Goal: Information Seeking & Learning: Understand process/instructions

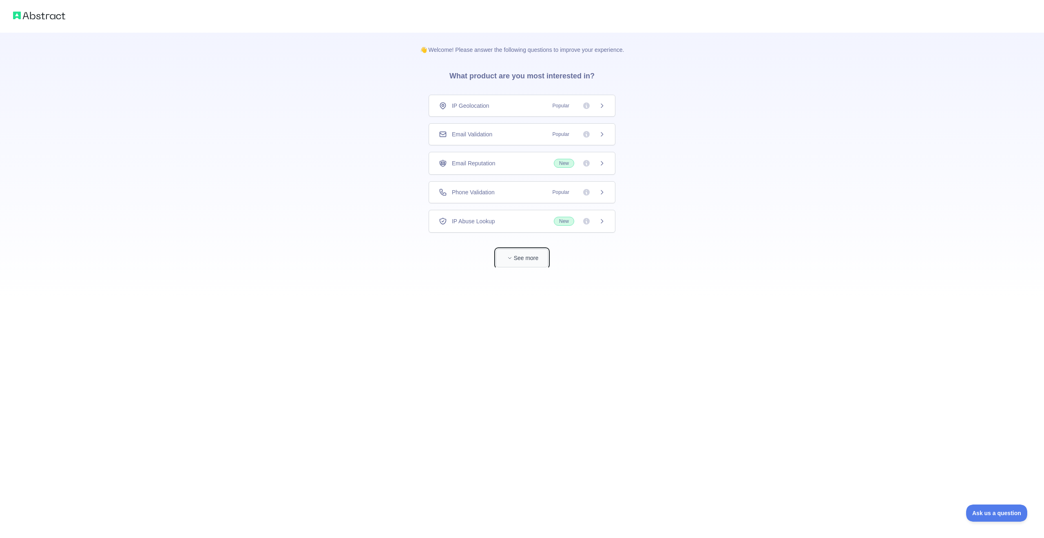
click at [522, 258] on button "See more" at bounding box center [522, 258] width 52 height 18
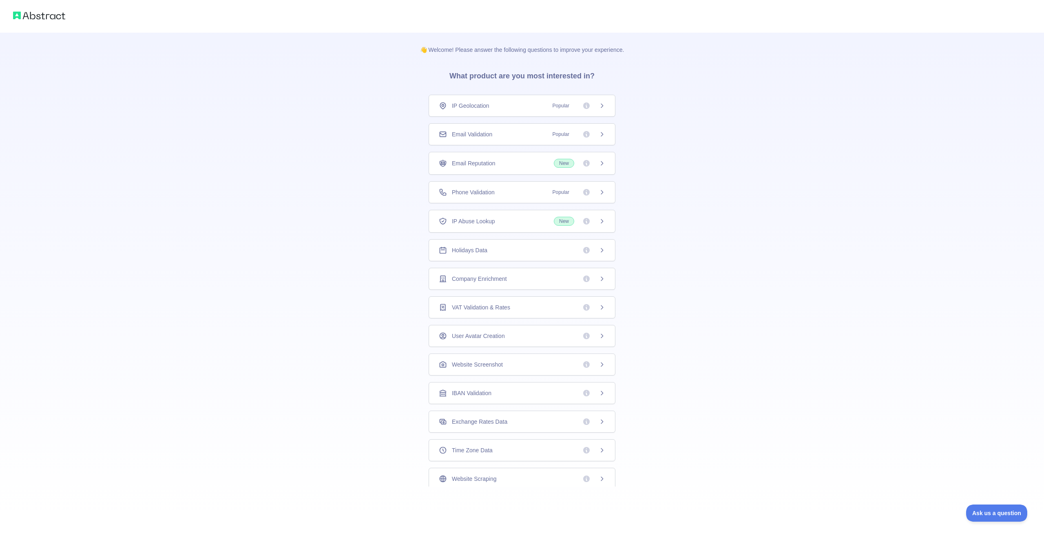
click at [583, 133] on icon at bounding box center [586, 134] width 7 height 7
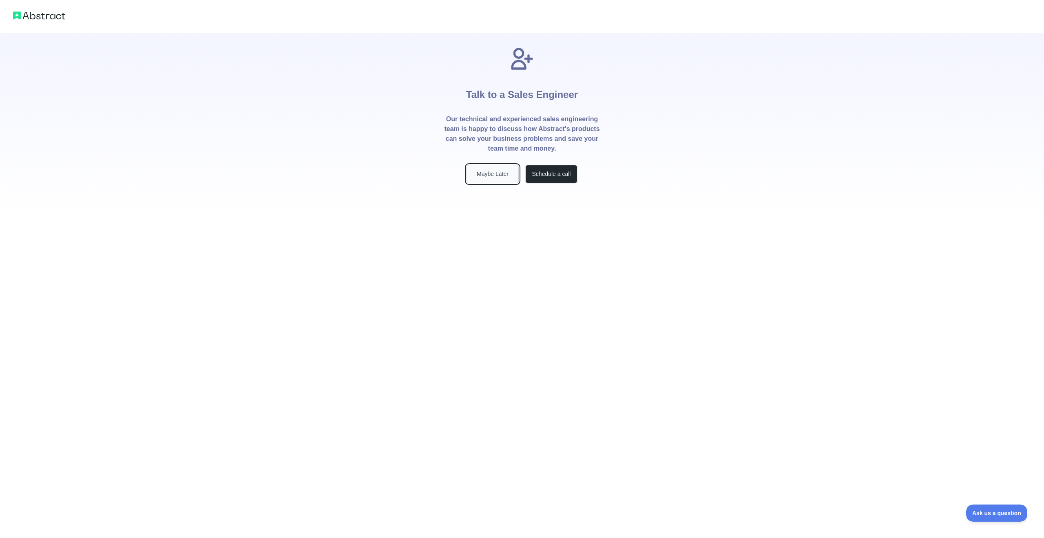
click at [500, 177] on button "Maybe Later" at bounding box center [493, 174] width 52 height 18
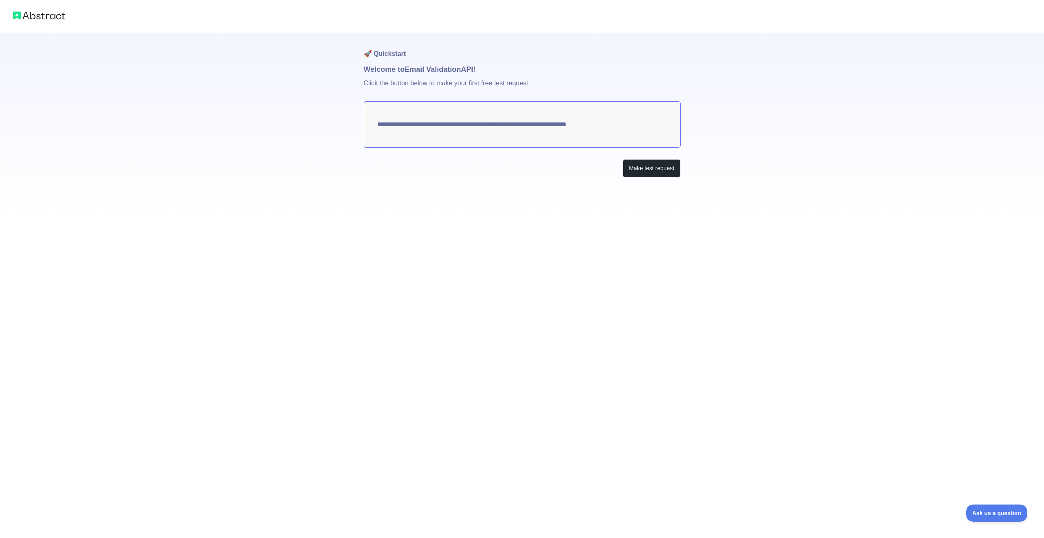
click at [35, 4] on div at bounding box center [522, 16] width 1044 height 33
click at [33, 15] on img at bounding box center [39, 15] width 52 height 11
click at [0, 21] on div at bounding box center [522, 16] width 1044 height 33
click at [22, 13] on img at bounding box center [39, 15] width 52 height 11
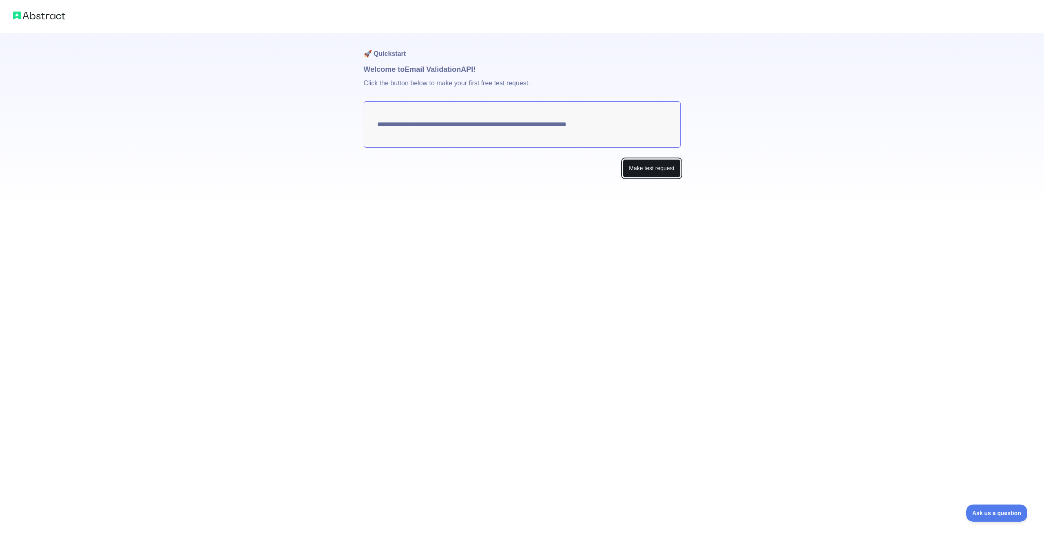
click at [655, 172] on button "Make test request" at bounding box center [652, 168] width 58 height 18
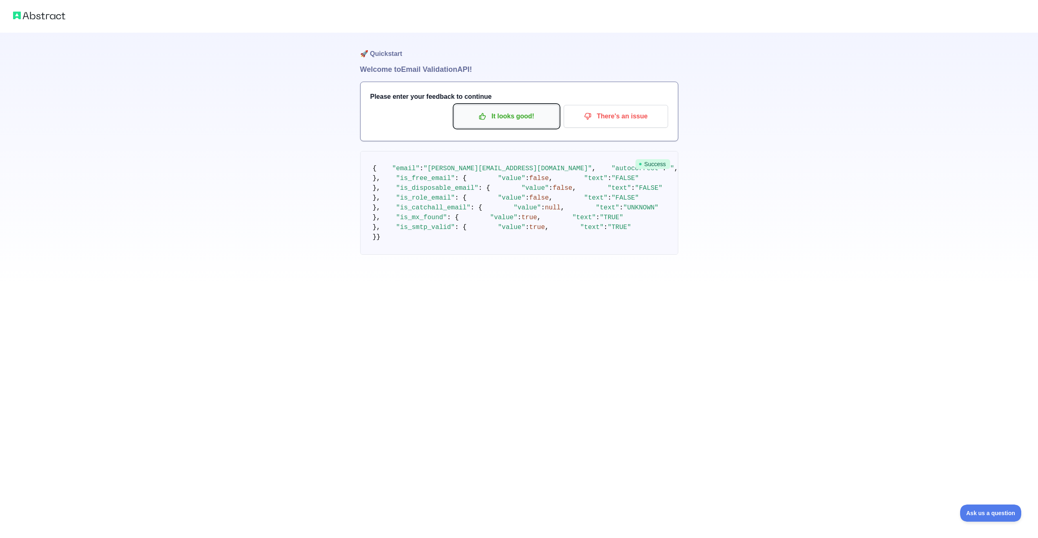
click at [526, 124] on button "It looks good!" at bounding box center [506, 116] width 104 height 23
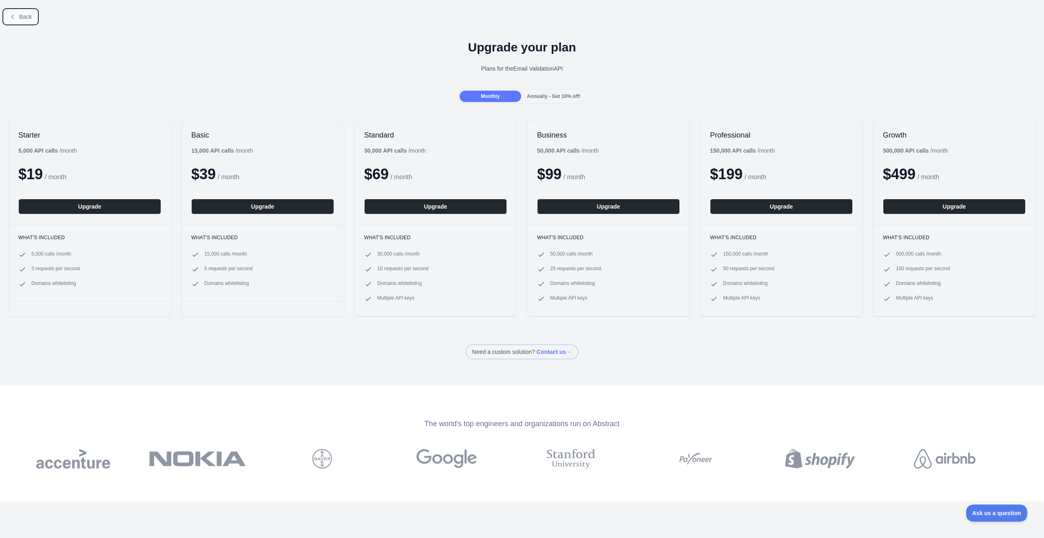
click at [31, 21] on button "Back" at bounding box center [20, 17] width 33 height 14
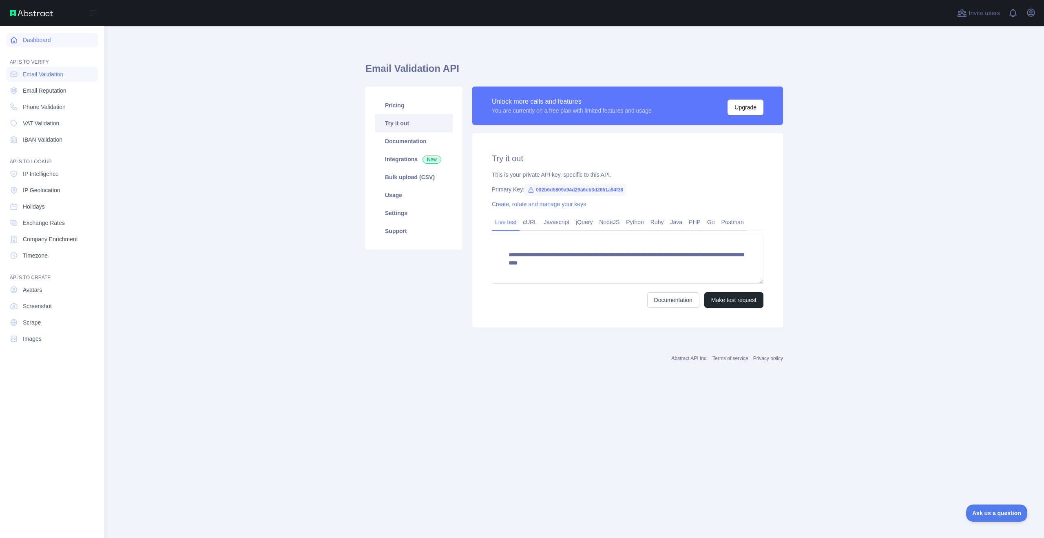
click at [36, 43] on link "Dashboard" at bounding box center [52, 40] width 91 height 15
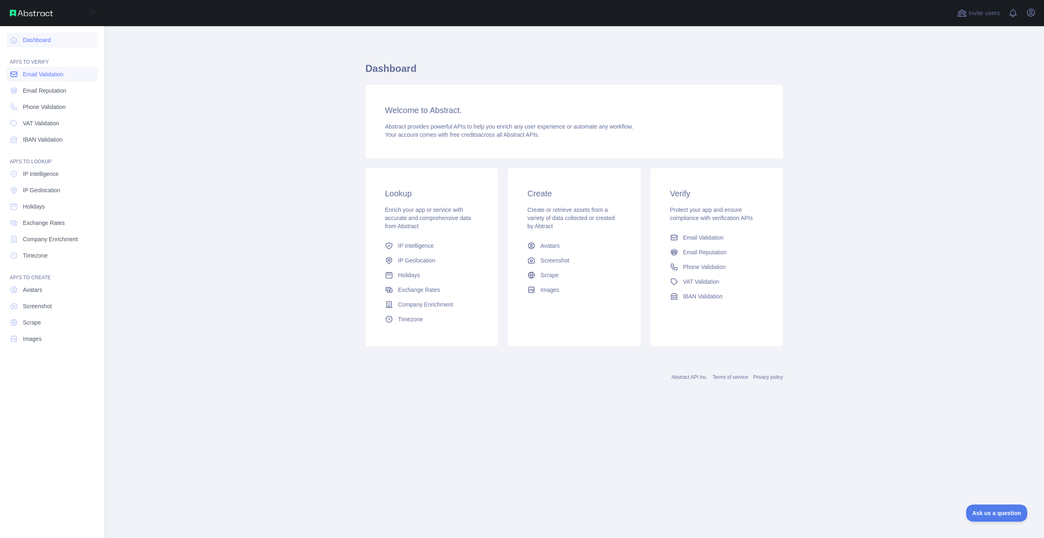
click at [47, 71] on span "Email Validation" at bounding box center [43, 74] width 40 height 8
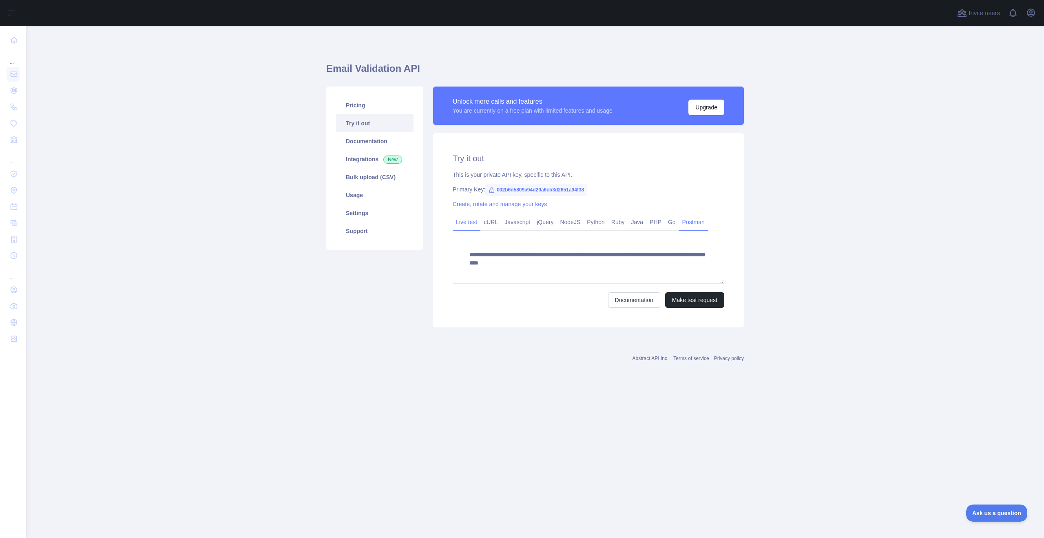
click at [697, 222] on link "Postman" at bounding box center [693, 221] width 29 height 13
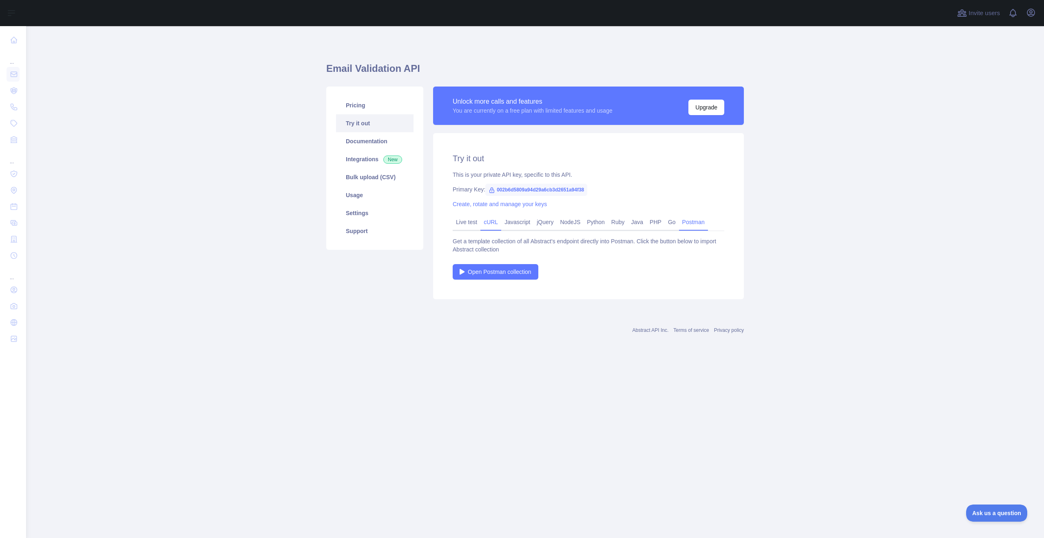
click at [493, 223] on link "cURL" at bounding box center [490, 221] width 21 height 13
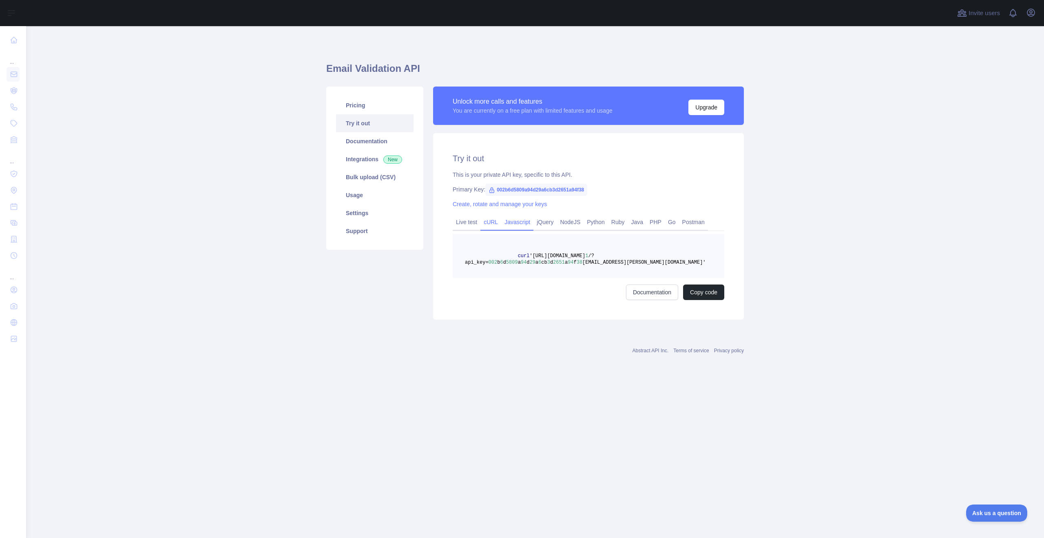
click at [526, 222] on link "Javascript" at bounding box center [517, 221] width 32 height 13
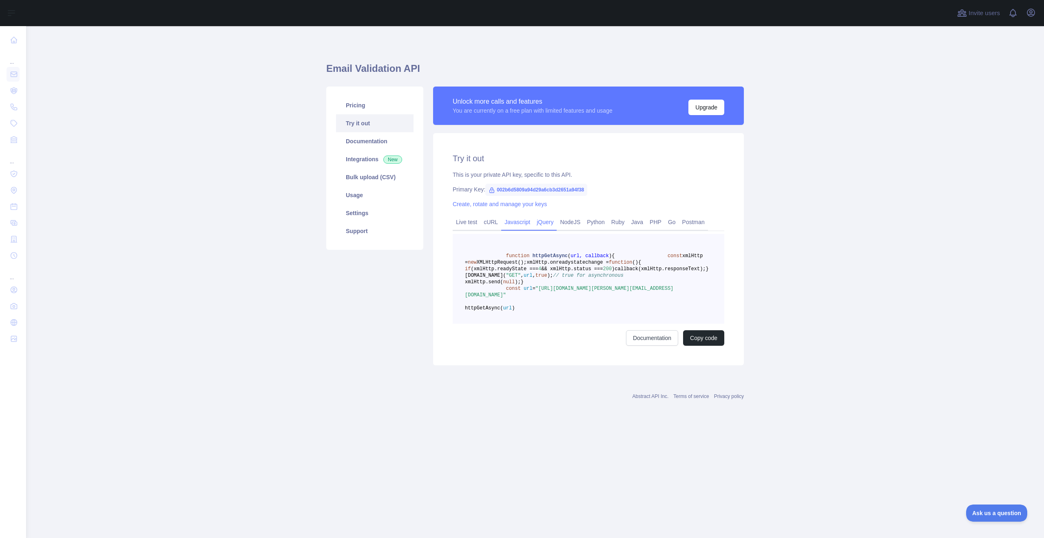
click at [549, 222] on link "jQuery" at bounding box center [544, 221] width 23 height 13
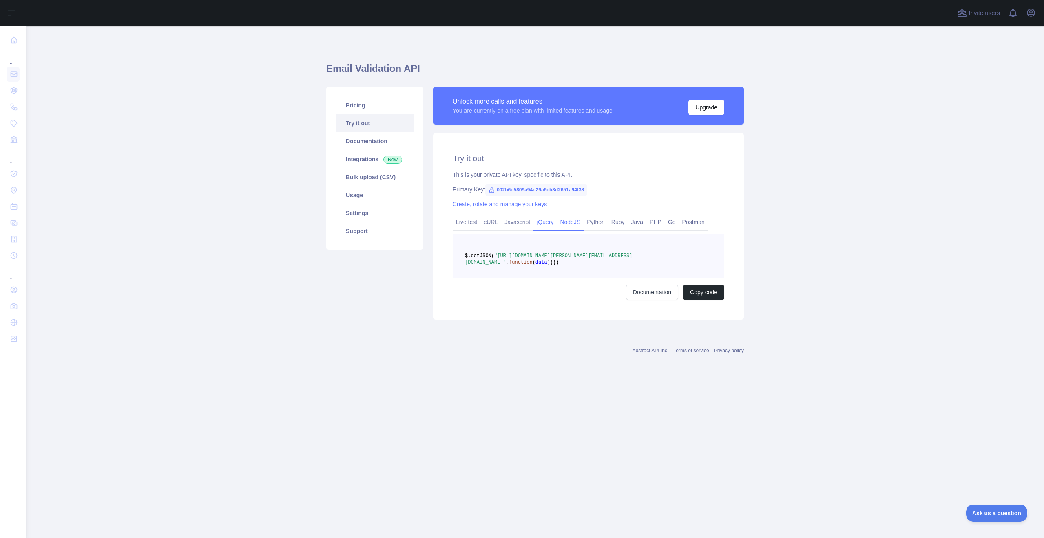
click at [574, 223] on link "NodeJS" at bounding box center [570, 221] width 27 height 13
click at [601, 224] on link "Python" at bounding box center [596, 221] width 24 height 13
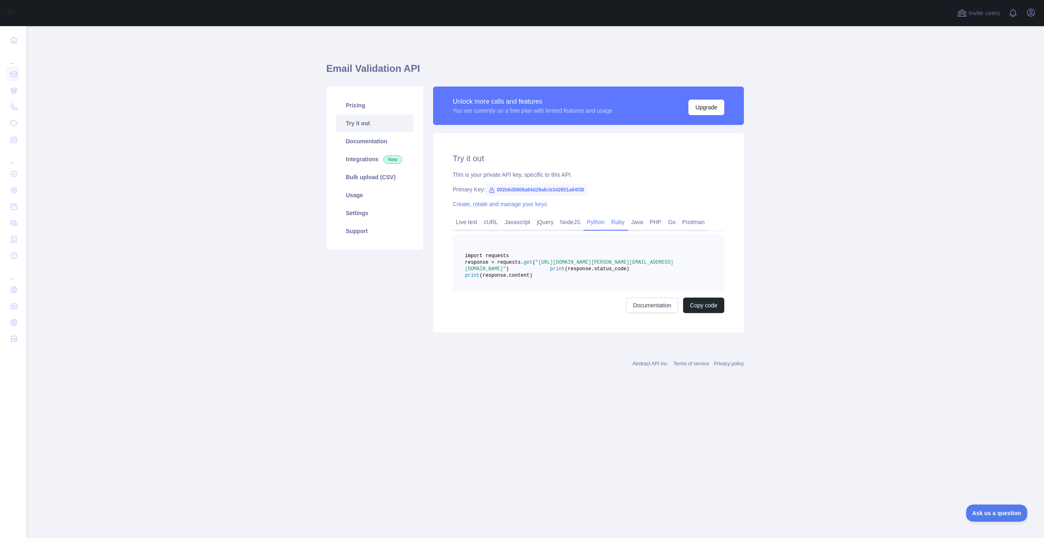
click at [622, 225] on link "Ruby" at bounding box center [618, 221] width 20 height 13
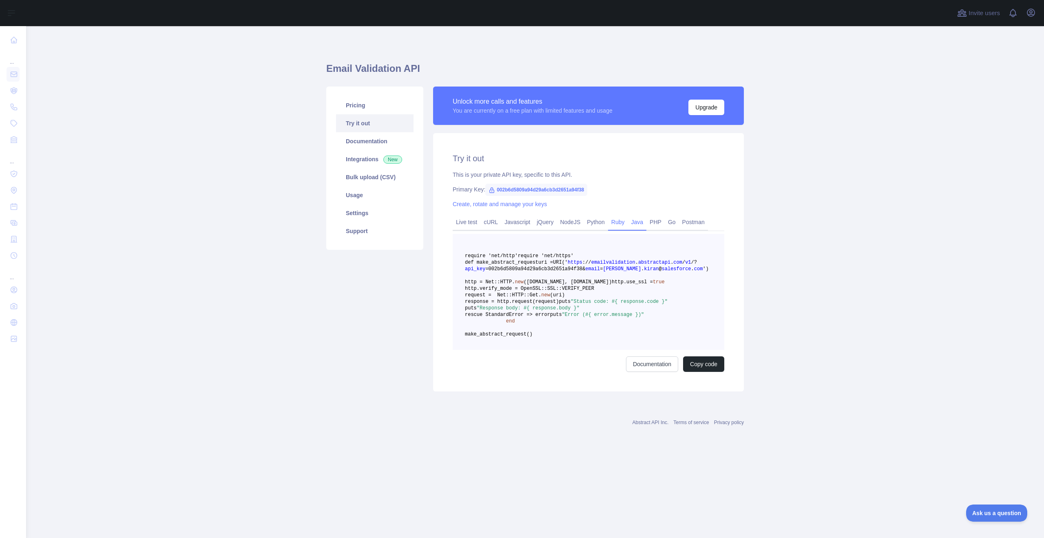
click at [641, 223] on link "Java" at bounding box center [637, 221] width 19 height 13
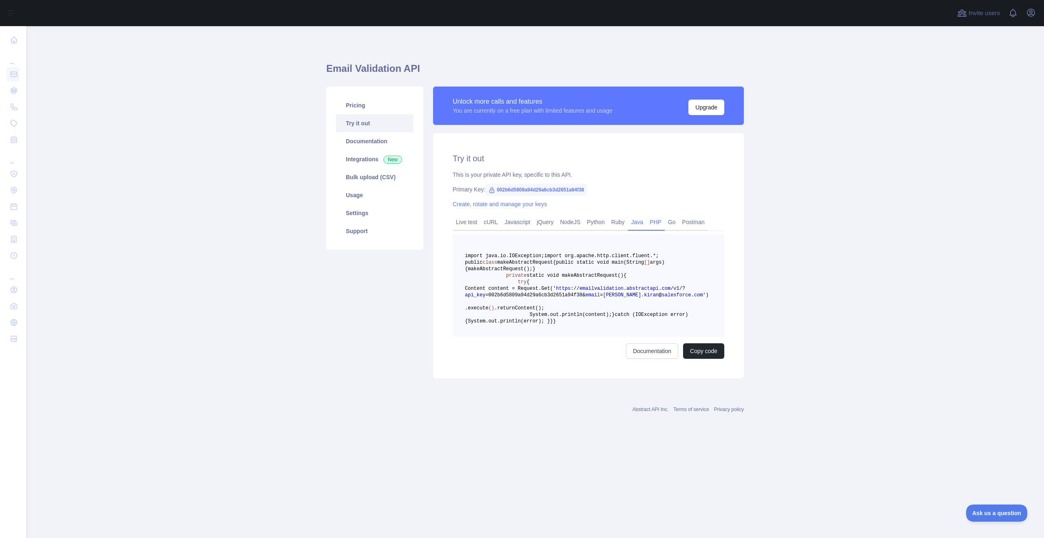
click at [660, 224] on link "PHP" at bounding box center [655, 221] width 18 height 13
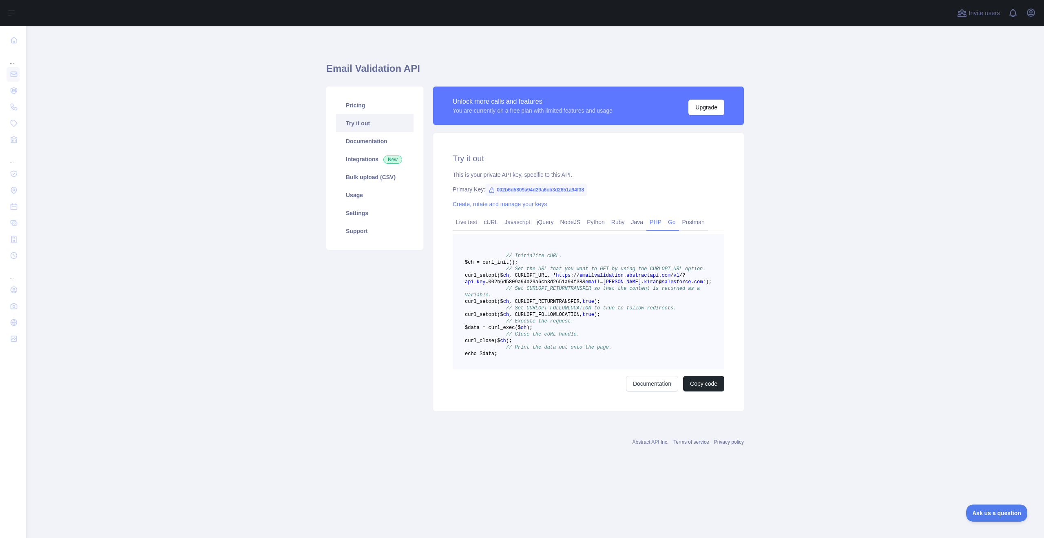
click at [678, 223] on link "Go" at bounding box center [672, 221] width 14 height 13
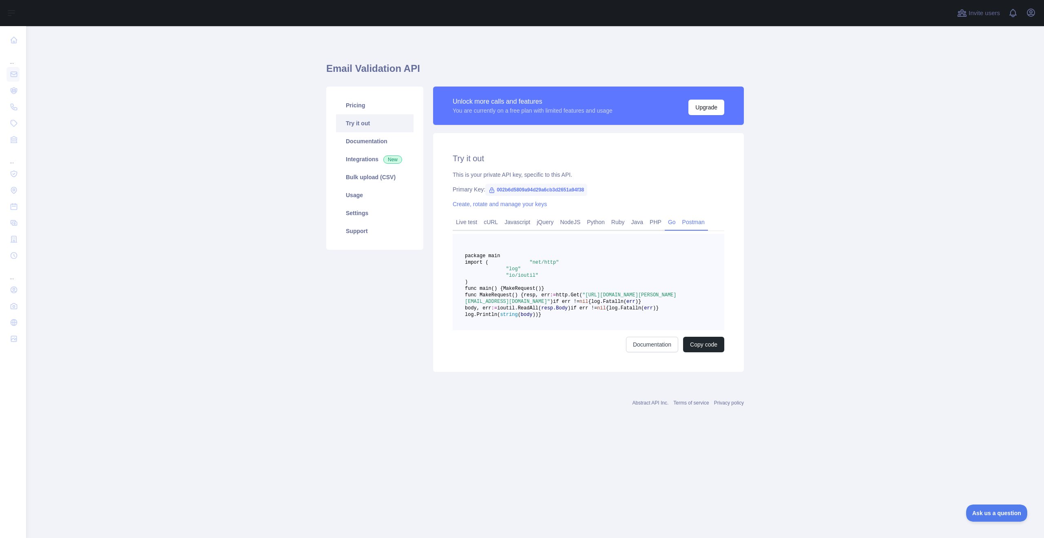
click at [705, 222] on link "Postman" at bounding box center [693, 221] width 29 height 13
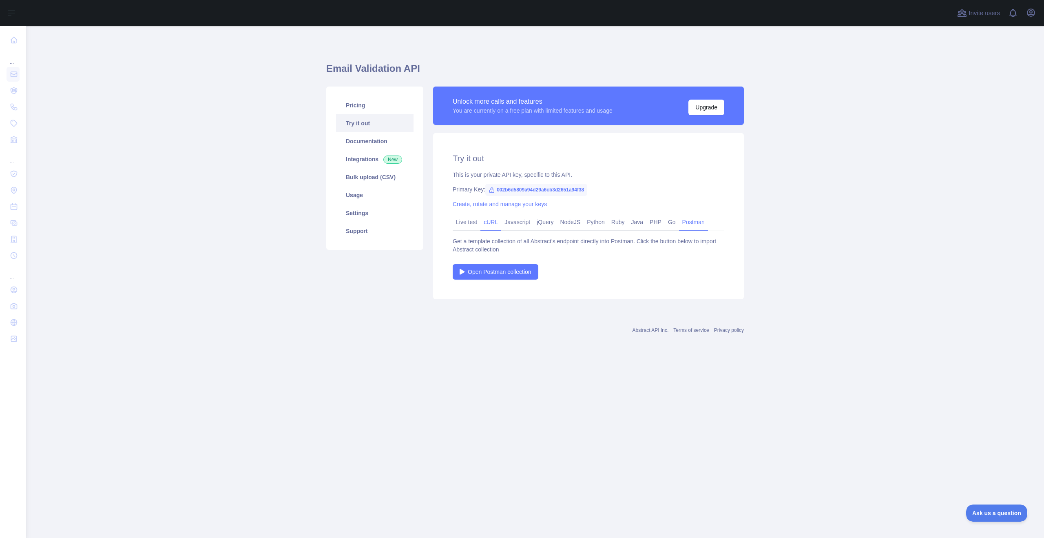
click at [488, 225] on link "cURL" at bounding box center [490, 221] width 21 height 13
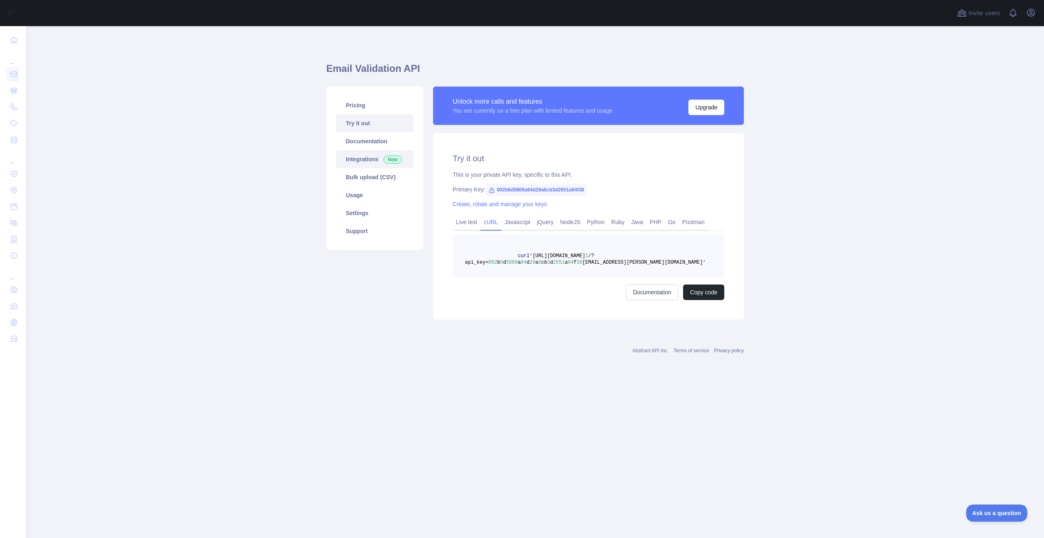
click at [372, 161] on link "Integrations New" at bounding box center [374, 159] width 77 height 18
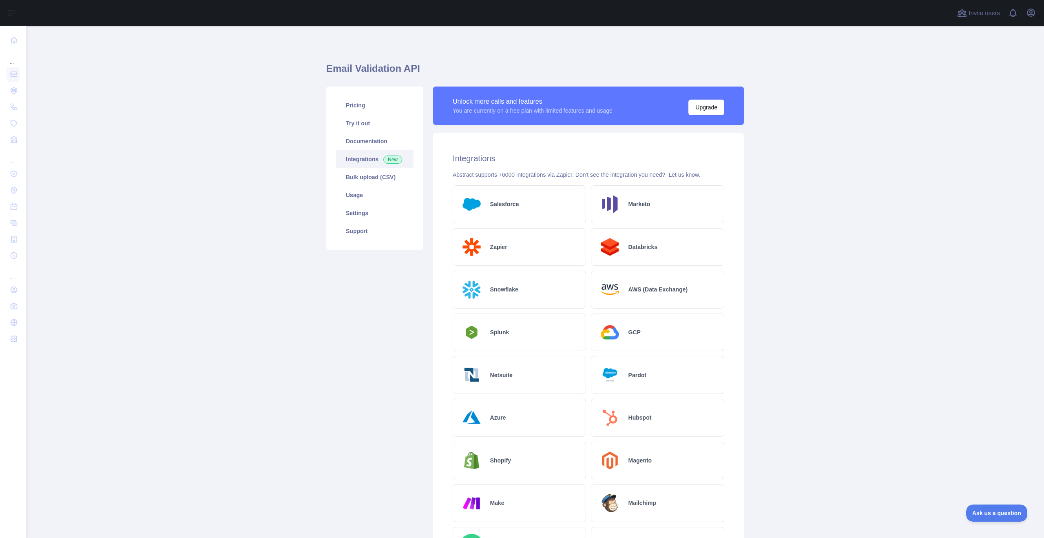
click at [503, 199] on div "Salesforce" at bounding box center [519, 204] width 133 height 38
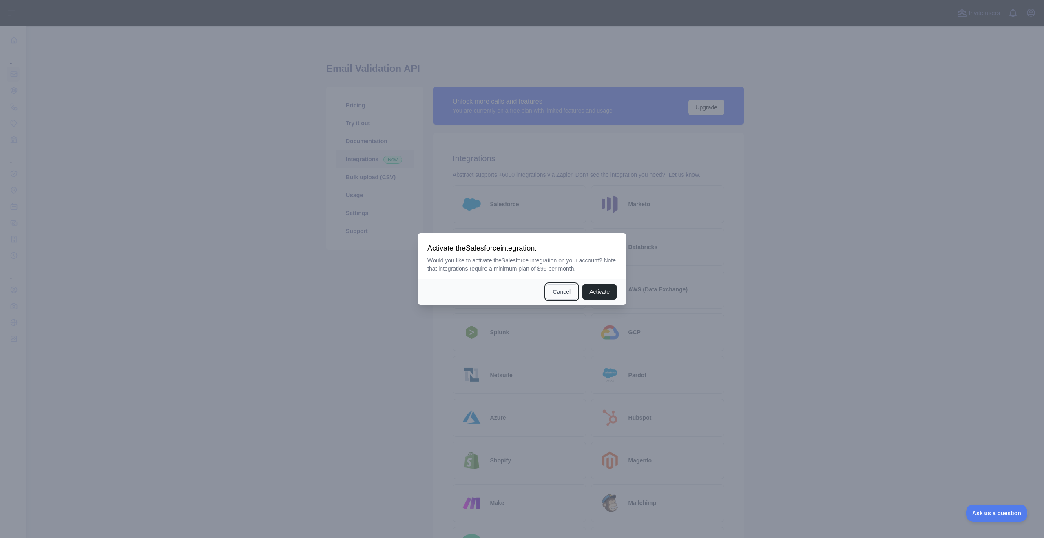
click at [551, 293] on button "Cancel" at bounding box center [562, 291] width 32 height 15
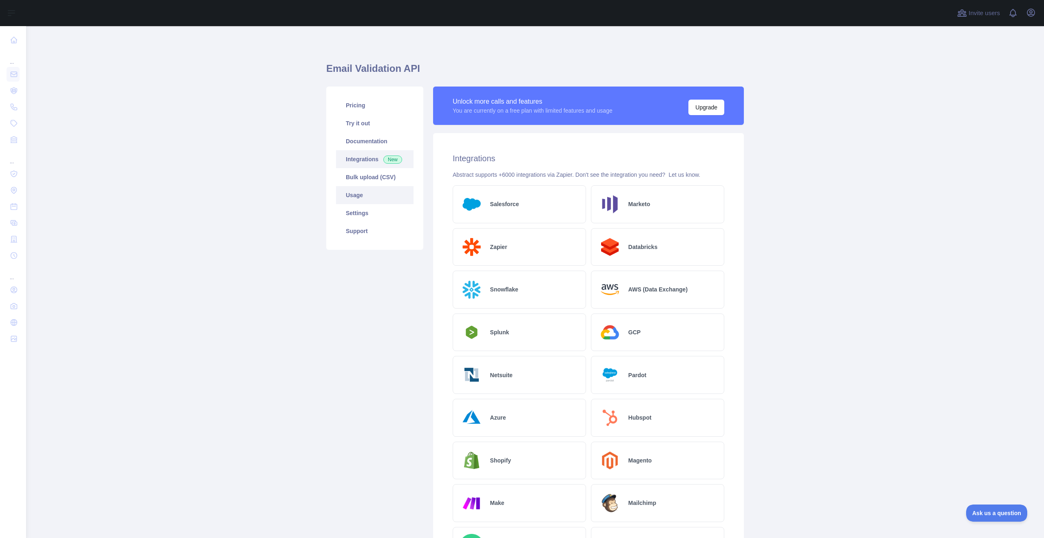
click at [356, 192] on link "Usage" at bounding box center [374, 195] width 77 height 18
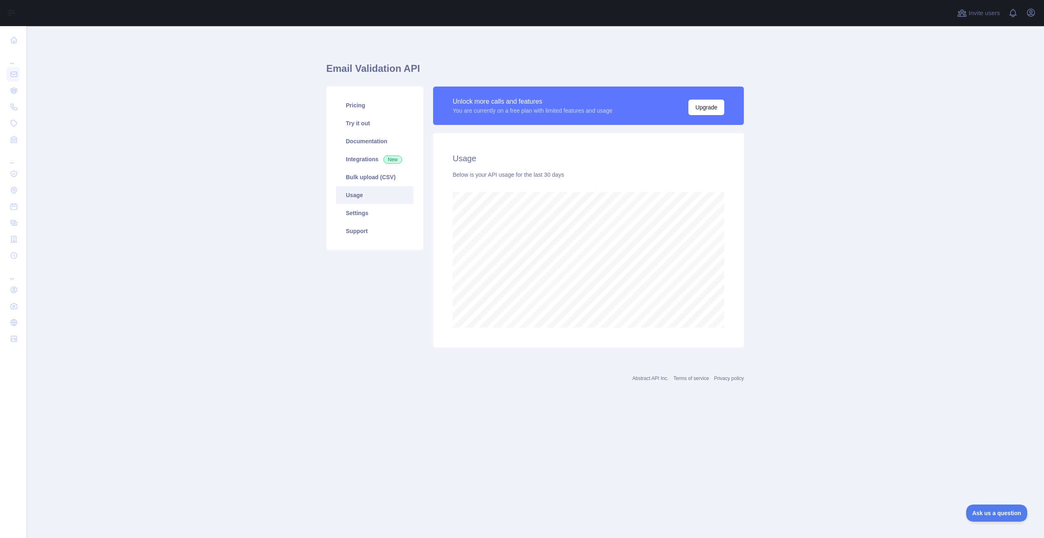
scroll to position [511, 1018]
click at [352, 211] on link "Settings" at bounding box center [374, 213] width 77 height 18
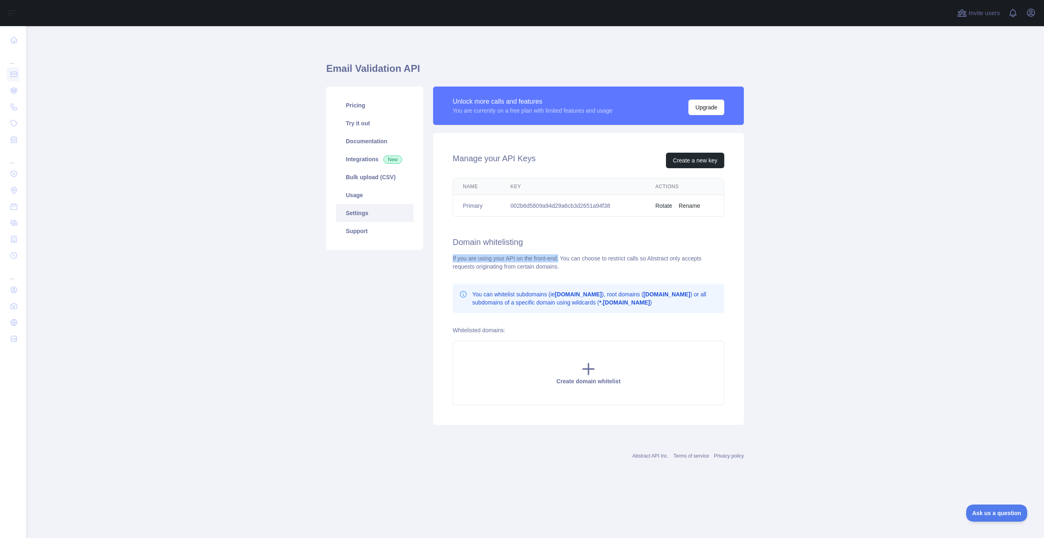
drag, startPoint x: 452, startPoint y: 259, endPoint x: 562, endPoint y: 260, distance: 110.1
click at [562, 260] on div "Manage your API Keys Create a new key Name Key Actions Primary 002b6d5809a94d29…" at bounding box center [588, 279] width 311 height 292
click at [564, 259] on div "If you are using your API on the front-end. You can choose to restrict calls so…" at bounding box center [589, 262] width 272 height 16
drag, startPoint x: 565, startPoint y: 257, endPoint x: 604, endPoint y: 257, distance: 38.7
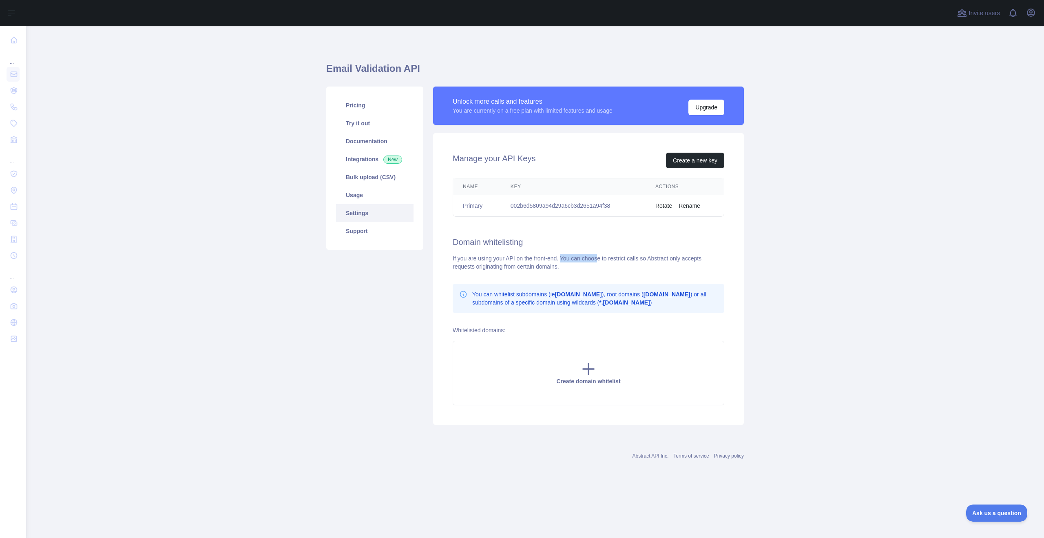
click at [604, 257] on div "If you are using your API on the front-end. You can choose to restrict calls so…" at bounding box center [589, 262] width 272 height 16
click at [655, 295] on b "[DOMAIN_NAME]" at bounding box center [667, 294] width 47 height 7
click at [677, 294] on b "[DOMAIN_NAME]" at bounding box center [667, 294] width 47 height 7
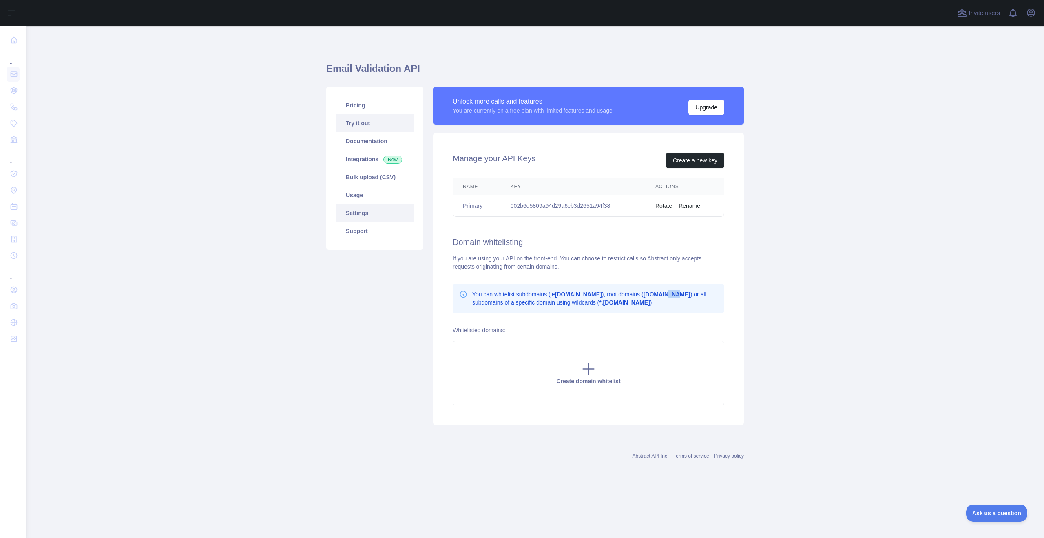
click at [356, 116] on link "Try it out" at bounding box center [374, 123] width 77 height 18
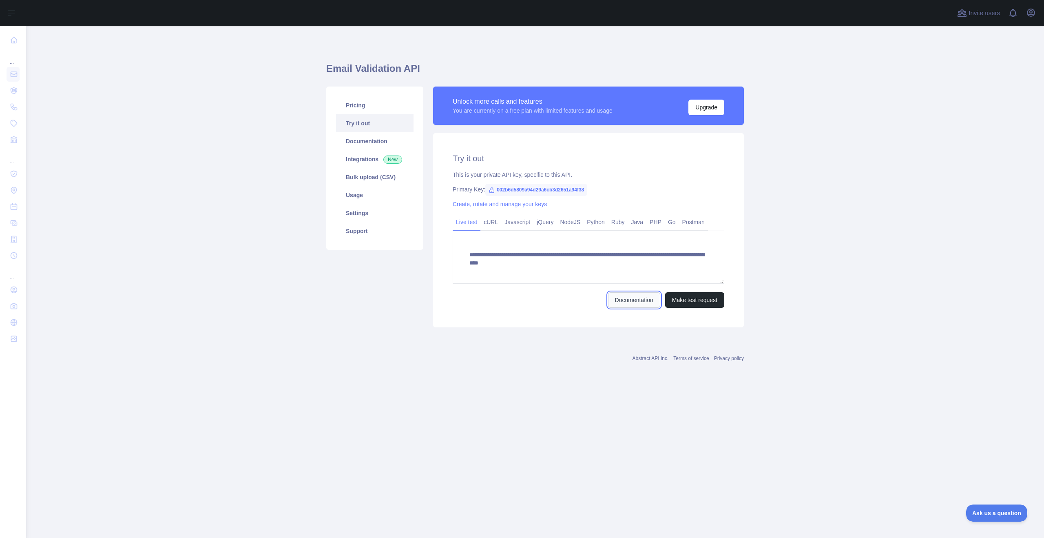
click at [635, 302] on link "Documentation" at bounding box center [634, 299] width 52 height 15
